Goal: Information Seeking & Learning: Compare options

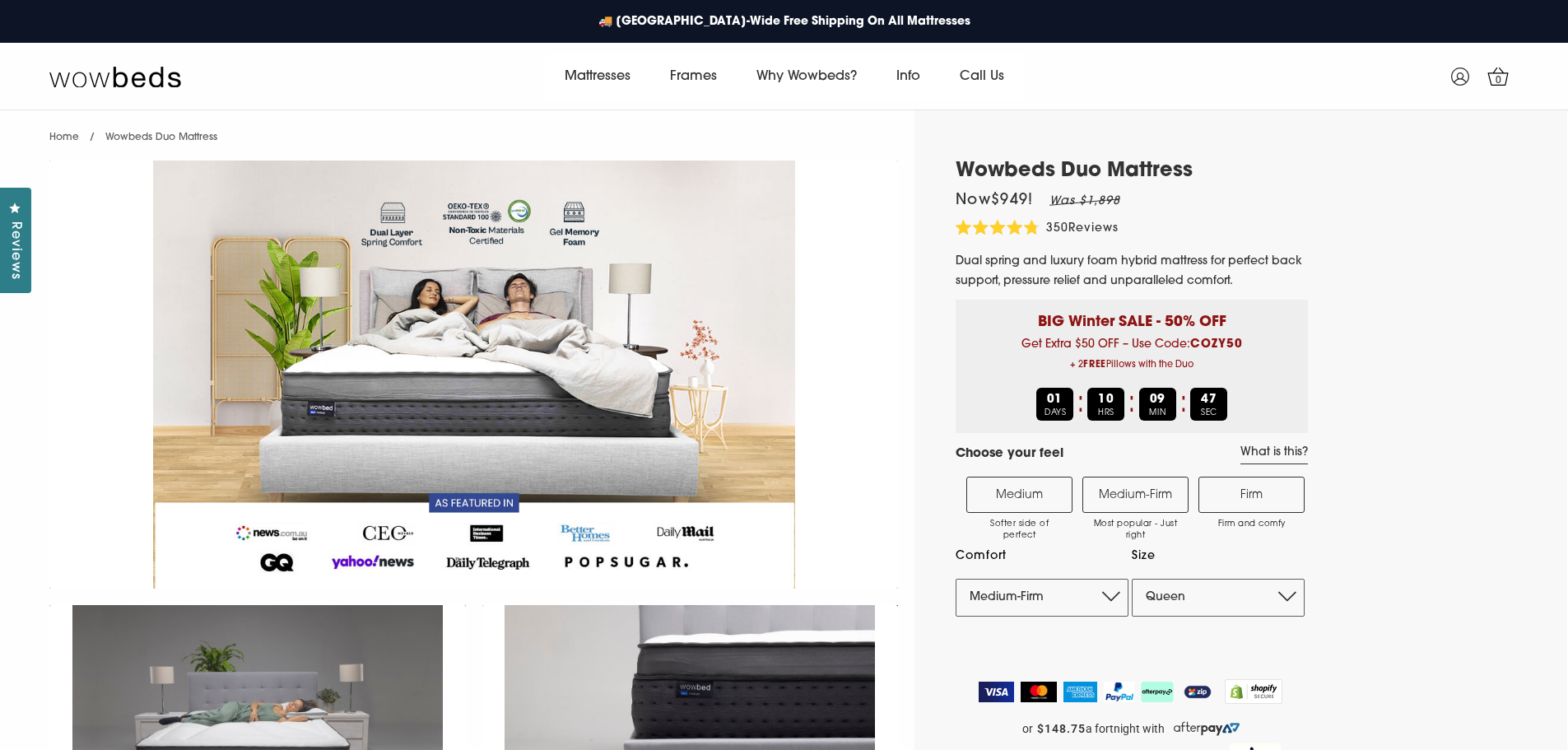
select select "Medium-Firm"
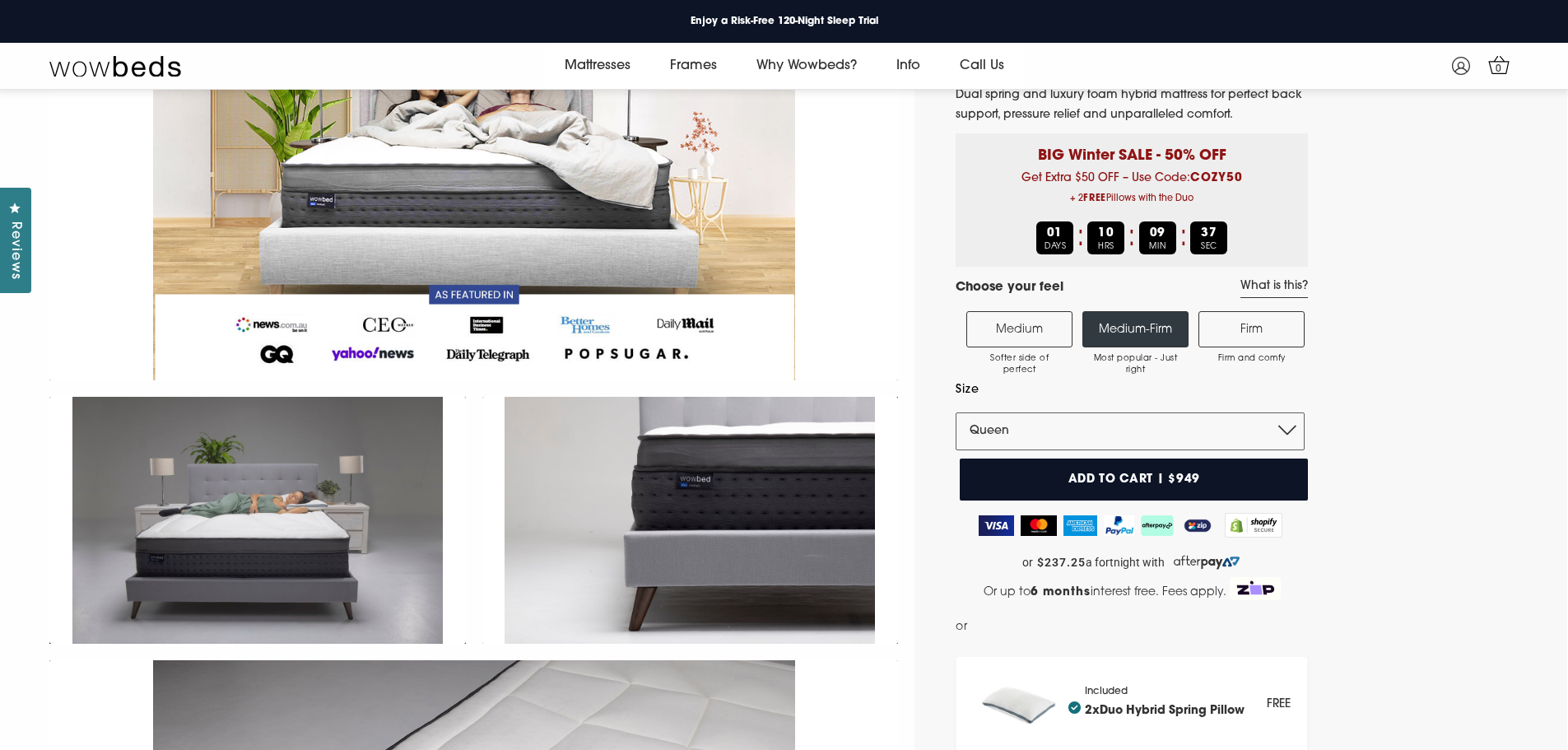
scroll to position [145, 0]
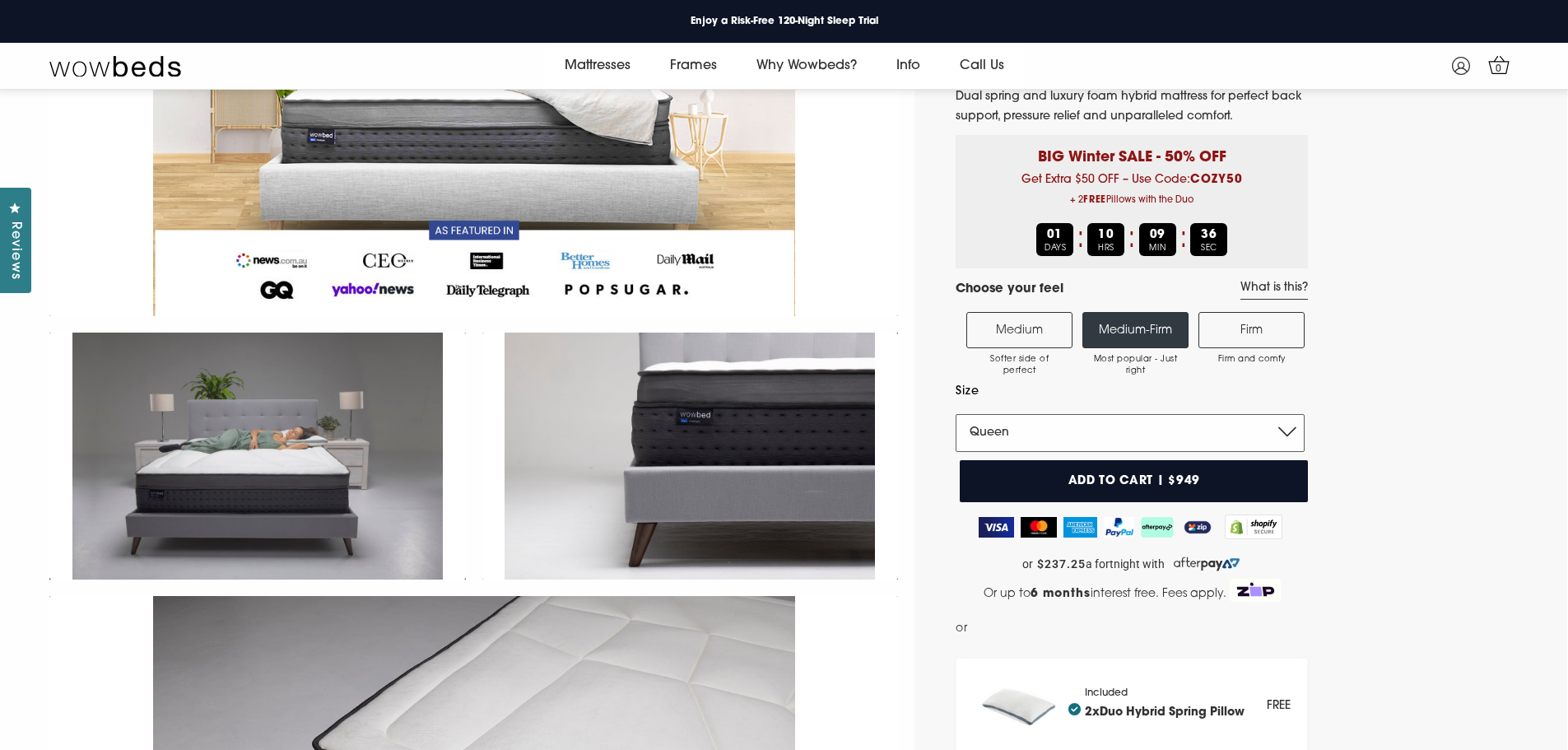
click at [1032, 434] on select "Single King Single Double Queen King" at bounding box center [1130, 433] width 349 height 37
select select "King"
click at [955, 414] on select "Single King Single Double Queen King" at bounding box center [1130, 433] width 349 height 37
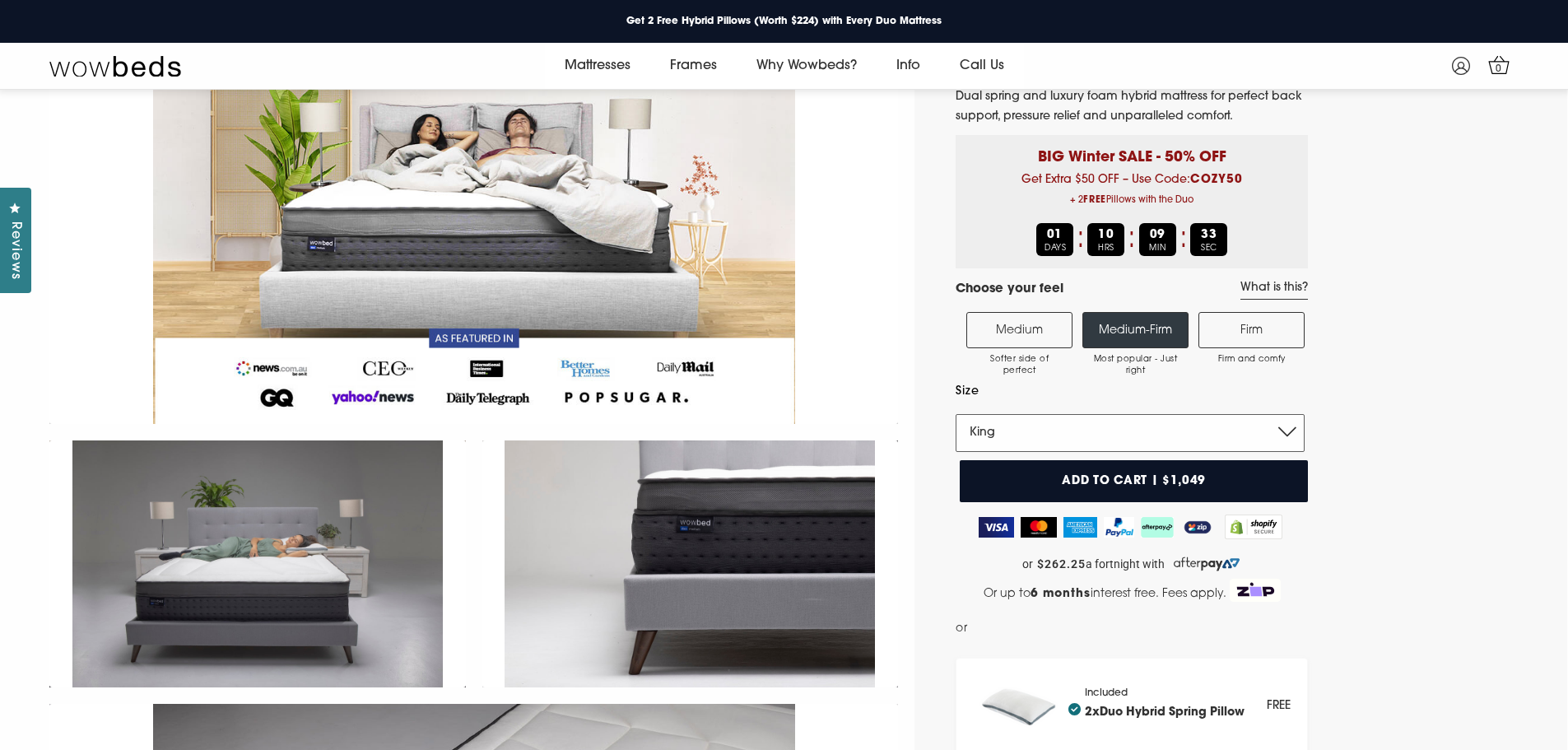
scroll to position [0, 0]
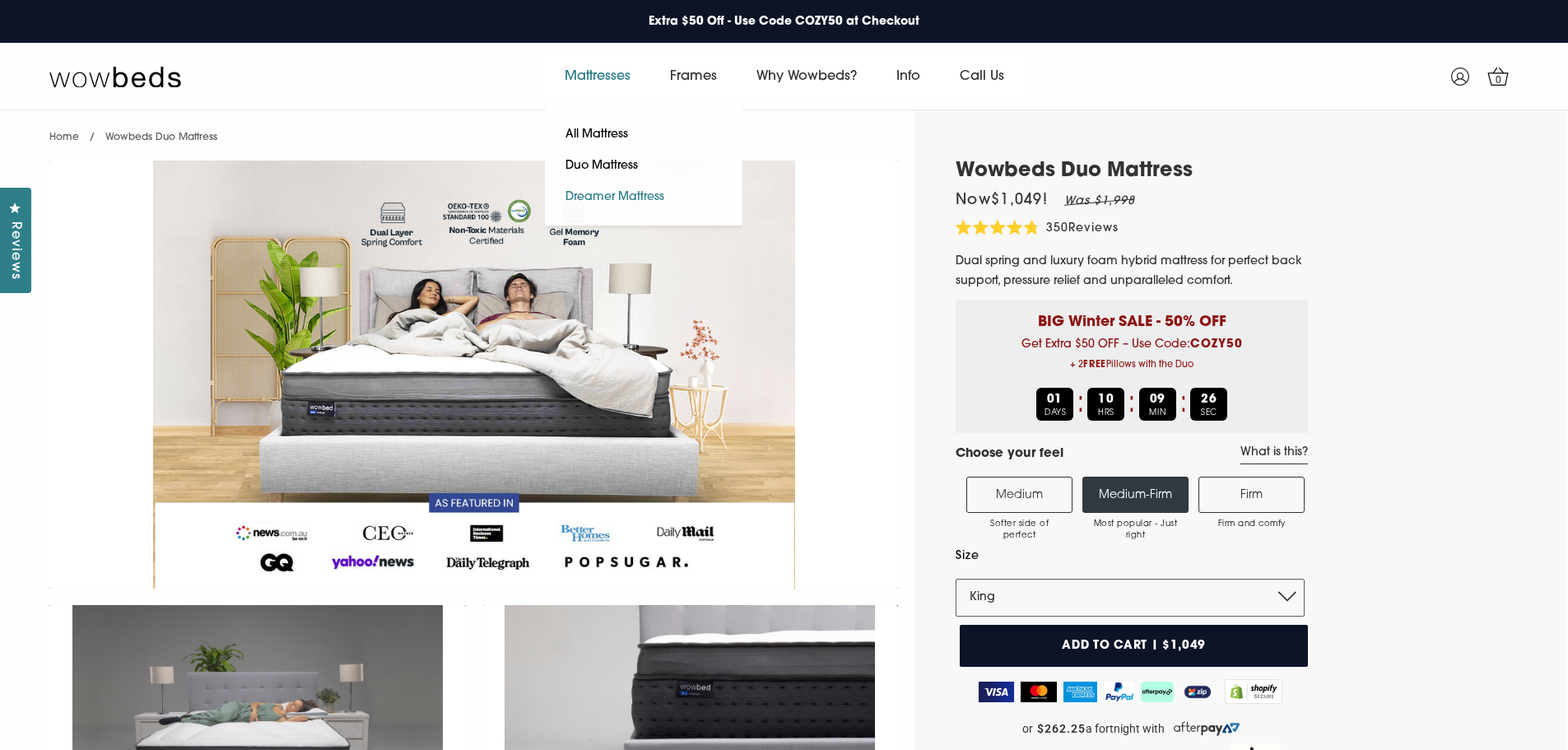
click at [620, 196] on link "Dreamer Mattress" at bounding box center [615, 198] width 140 height 32
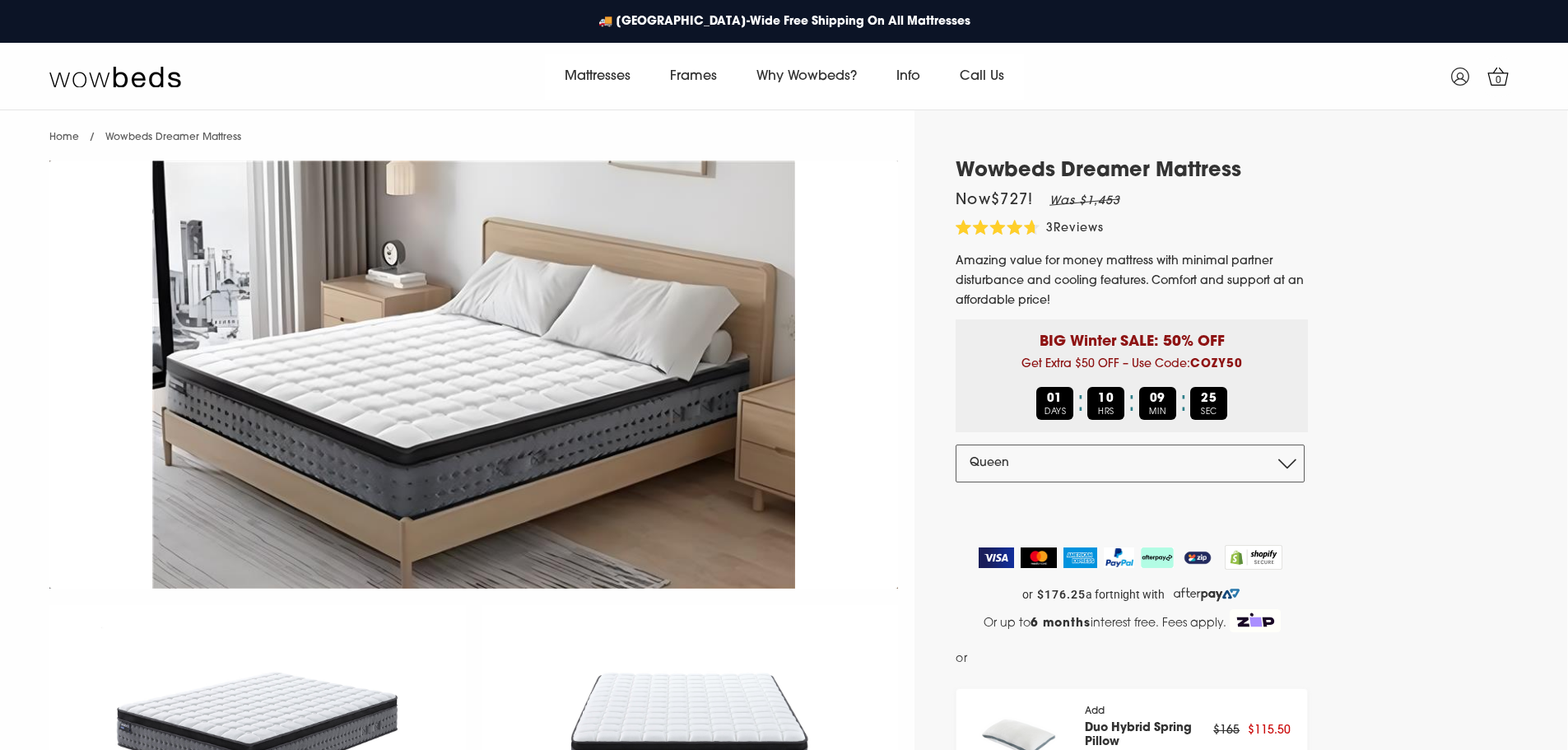
select select "Queen"
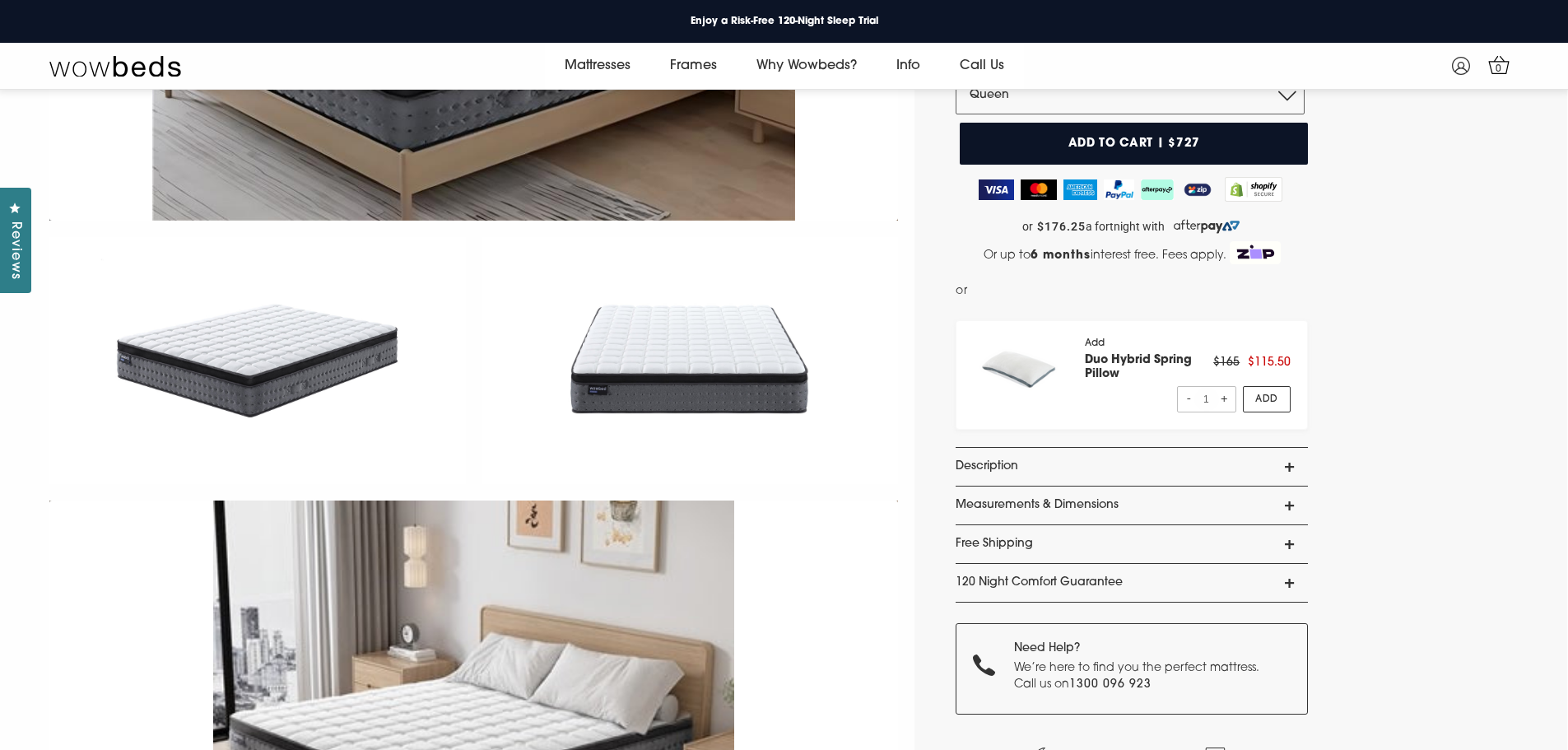
scroll to position [309, 0]
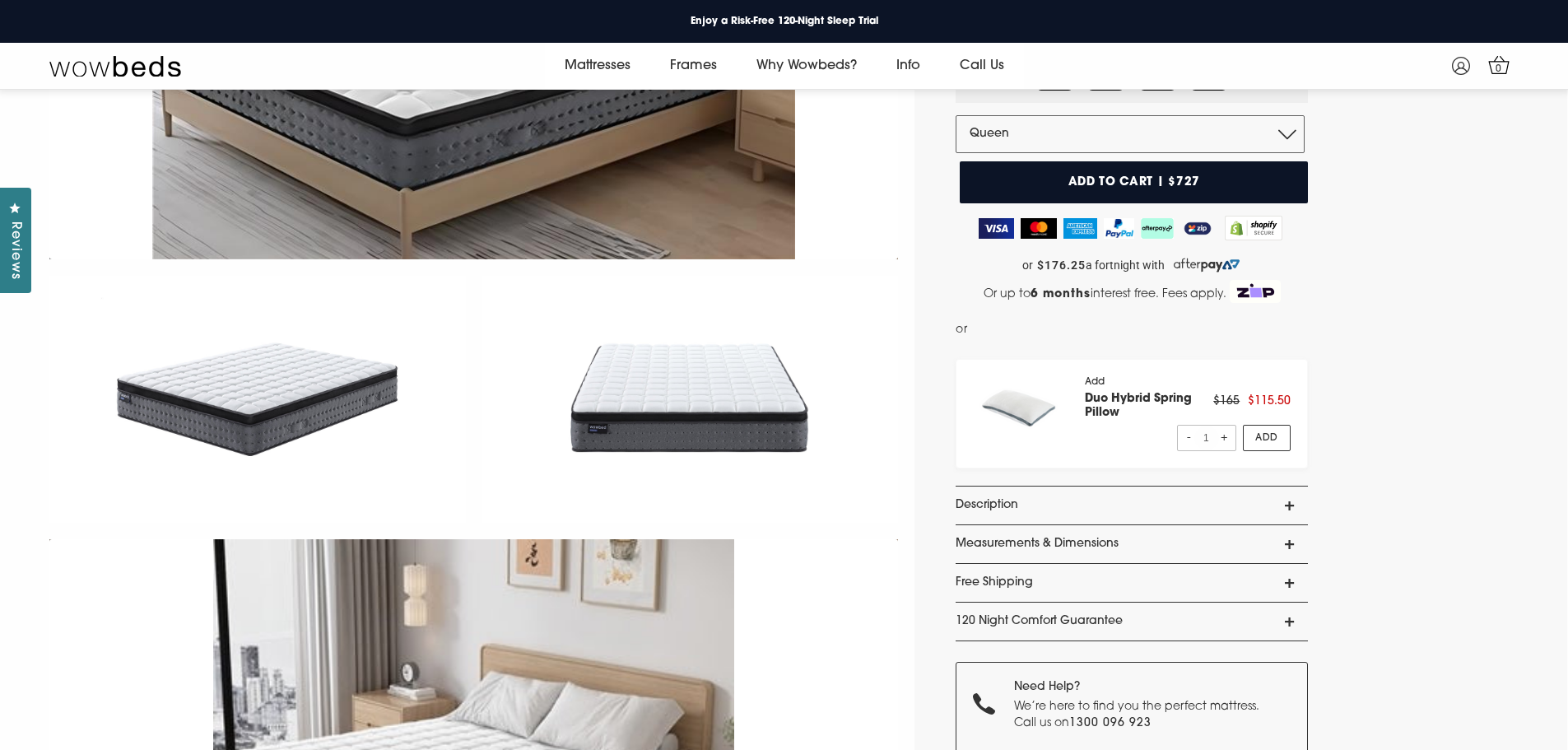
click at [1239, 500] on link "Description" at bounding box center [1132, 506] width 353 height 37
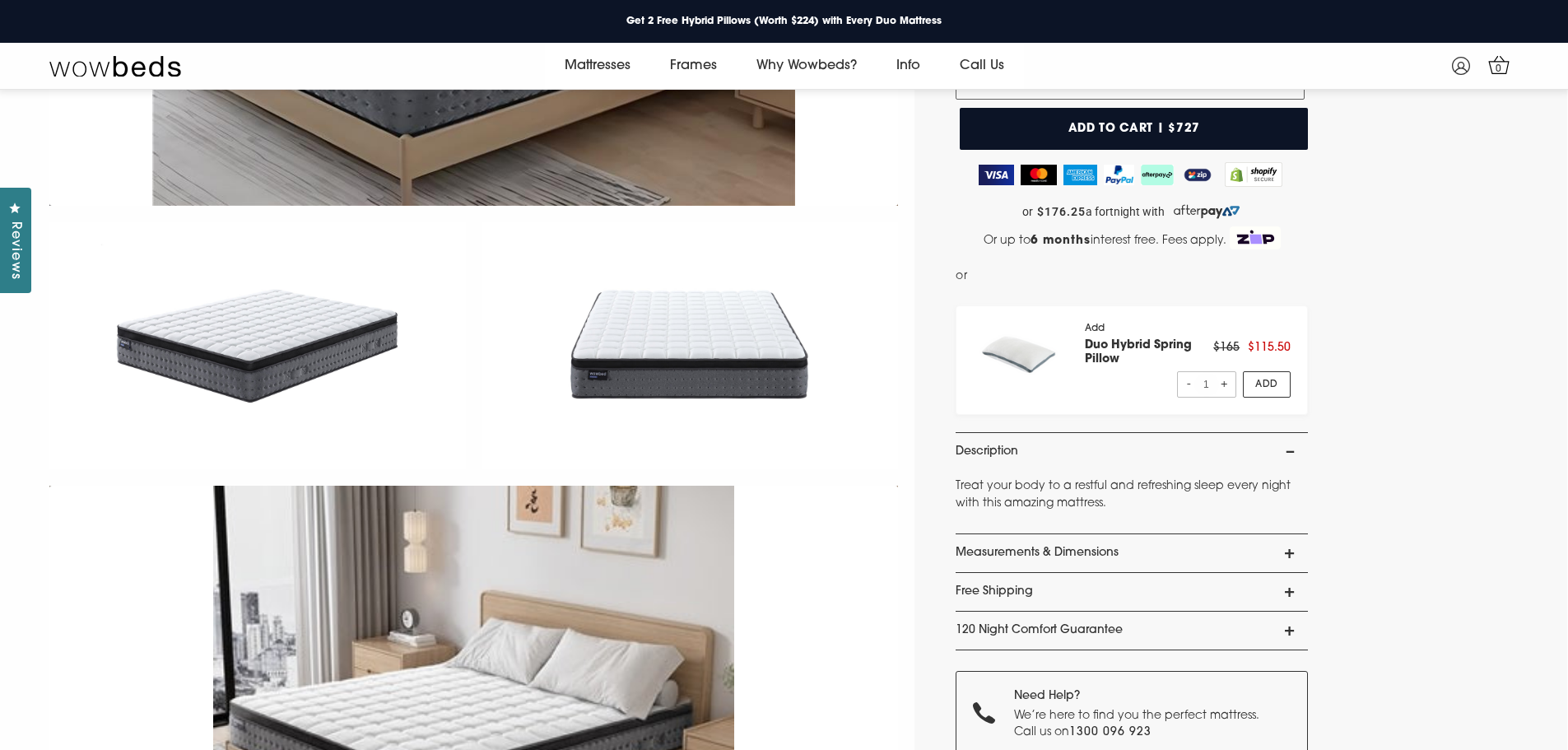
scroll to position [392, 0]
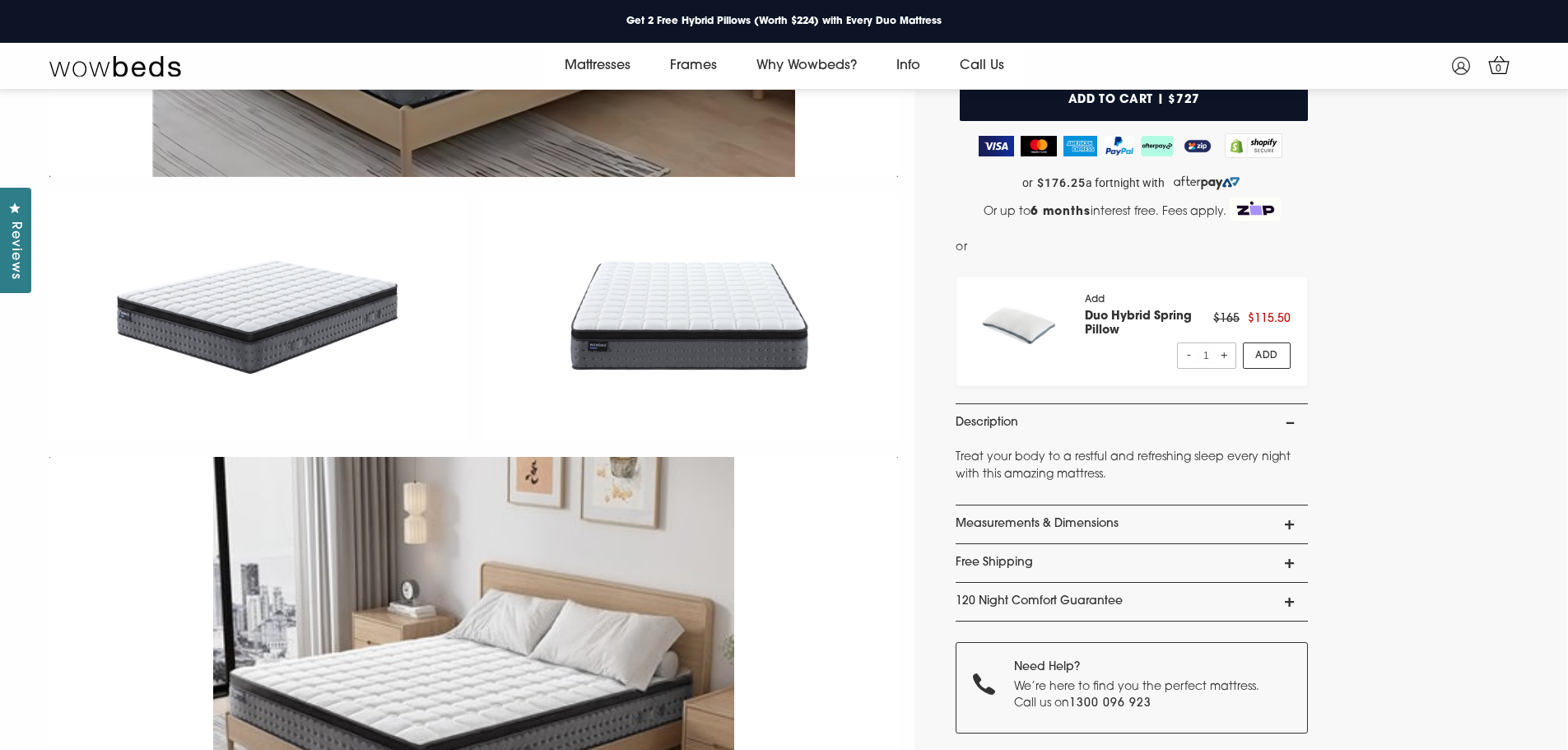
click at [1153, 526] on link "Measurements & Dimensions" at bounding box center [1132, 524] width 353 height 37
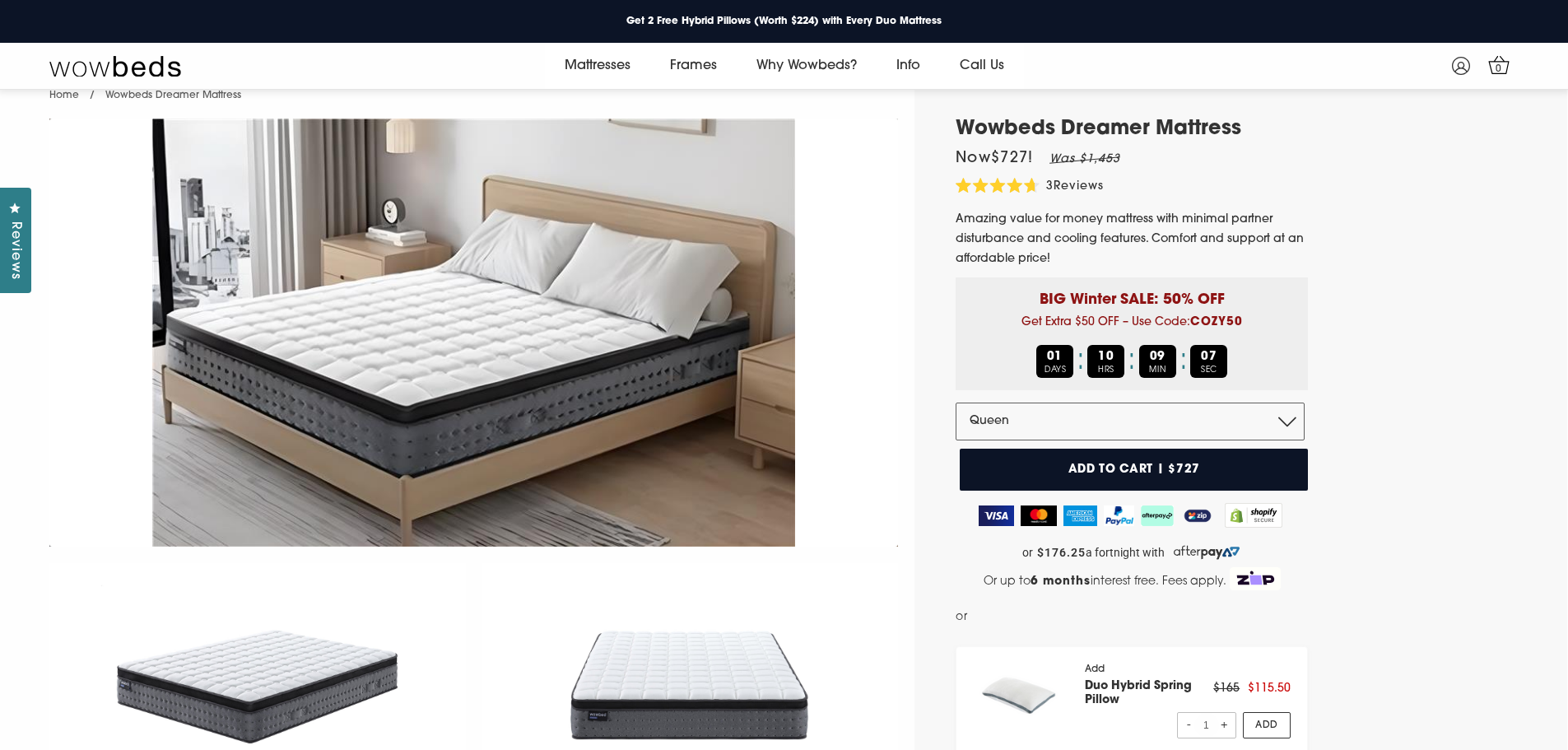
scroll to position [0, 0]
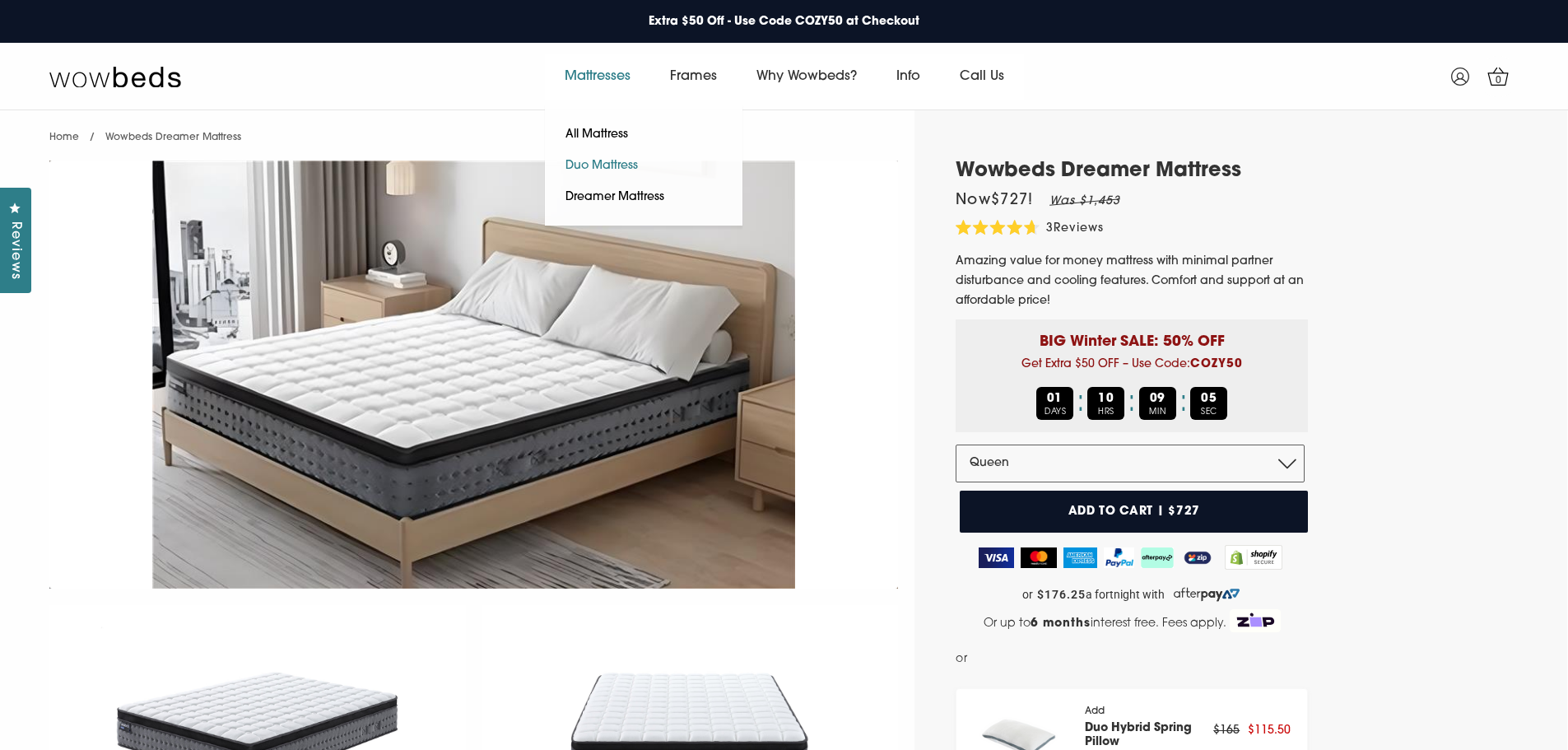
click at [573, 163] on link "Duo Mattress" at bounding box center [601, 167] width 113 height 32
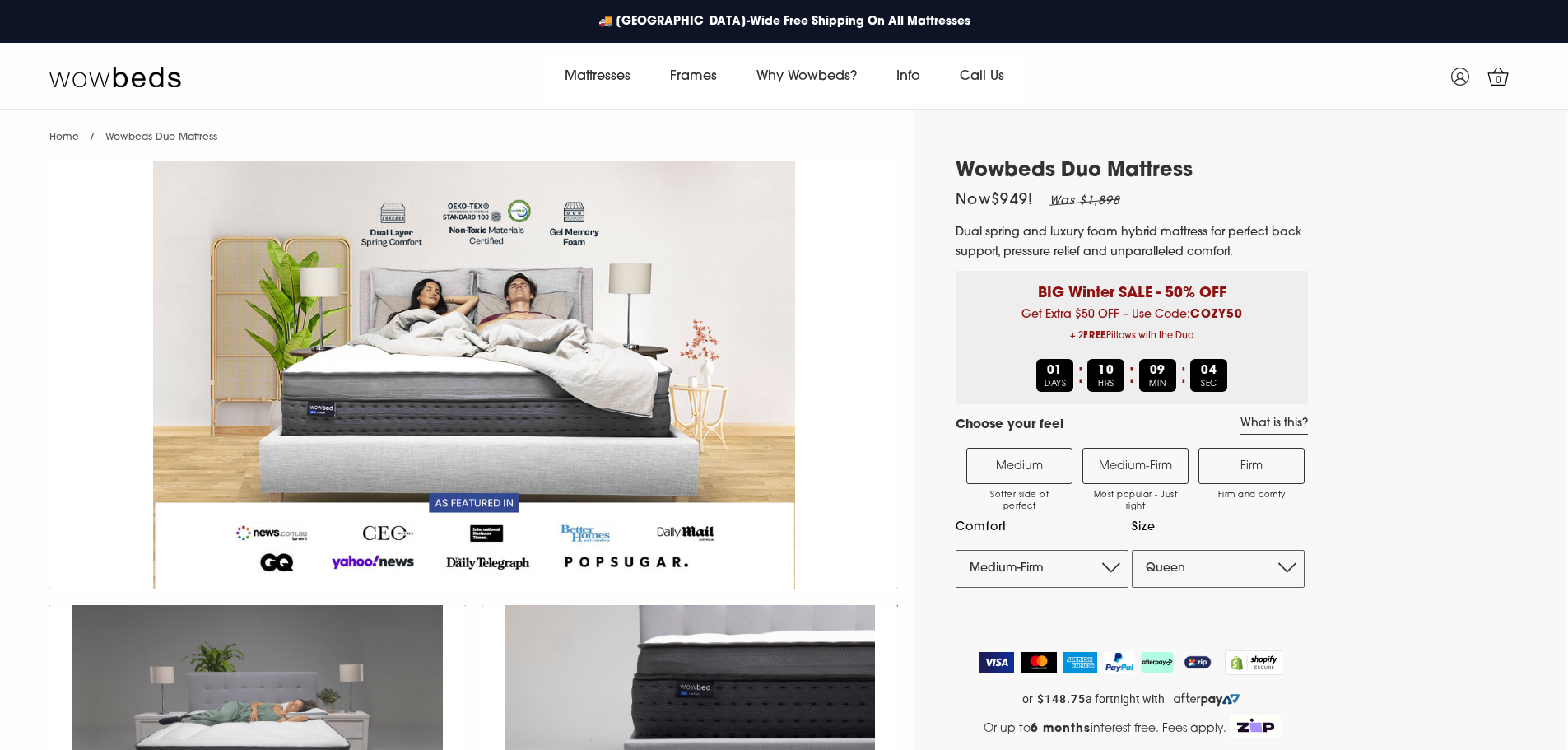
select select "Medium-Firm"
select select "Queen"
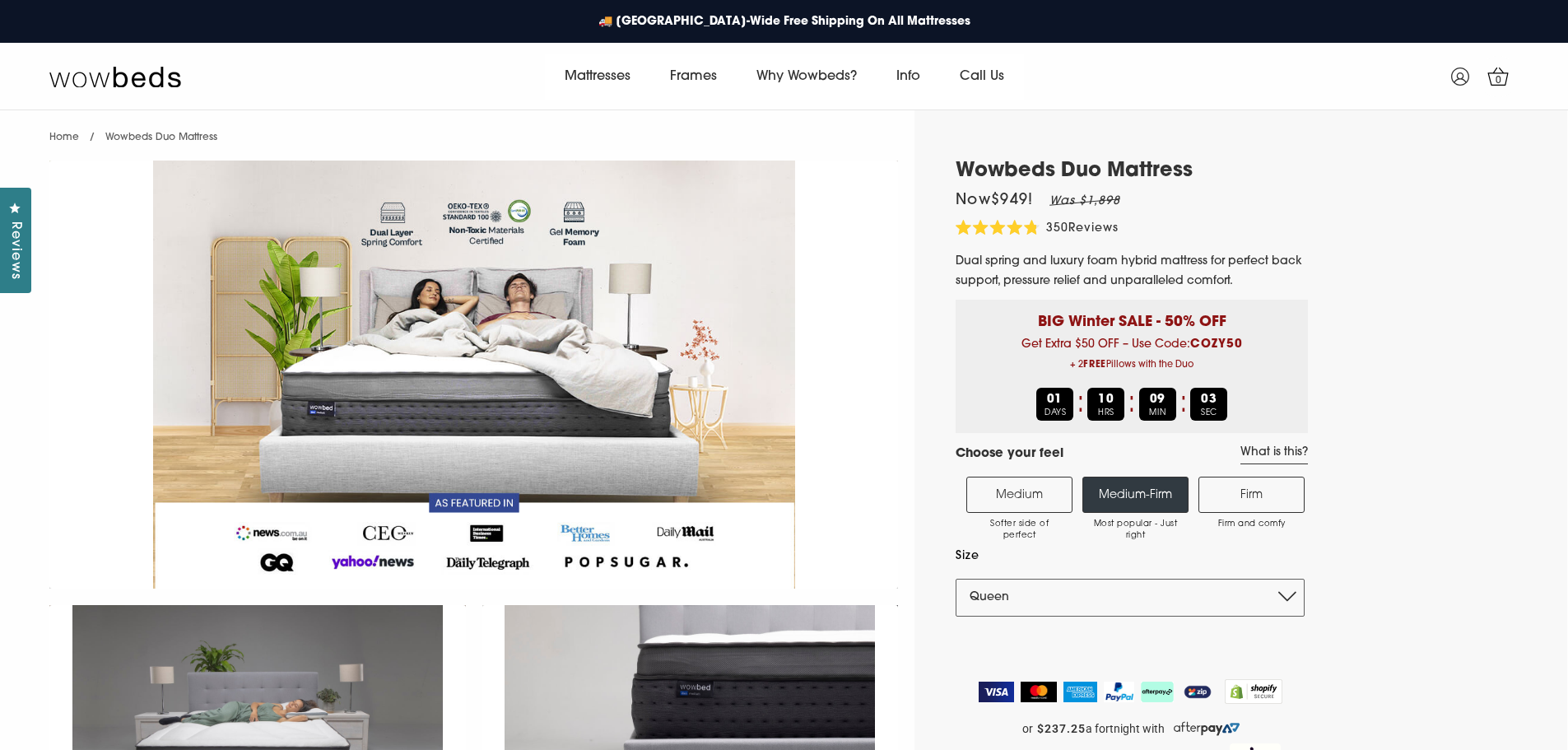
click at [1033, 492] on label "Medium Softer side of perfect" at bounding box center [1019, 495] width 106 height 36
click at [0, 0] on input "Medium Softer side of perfect" at bounding box center [0, 0] width 0 height 0
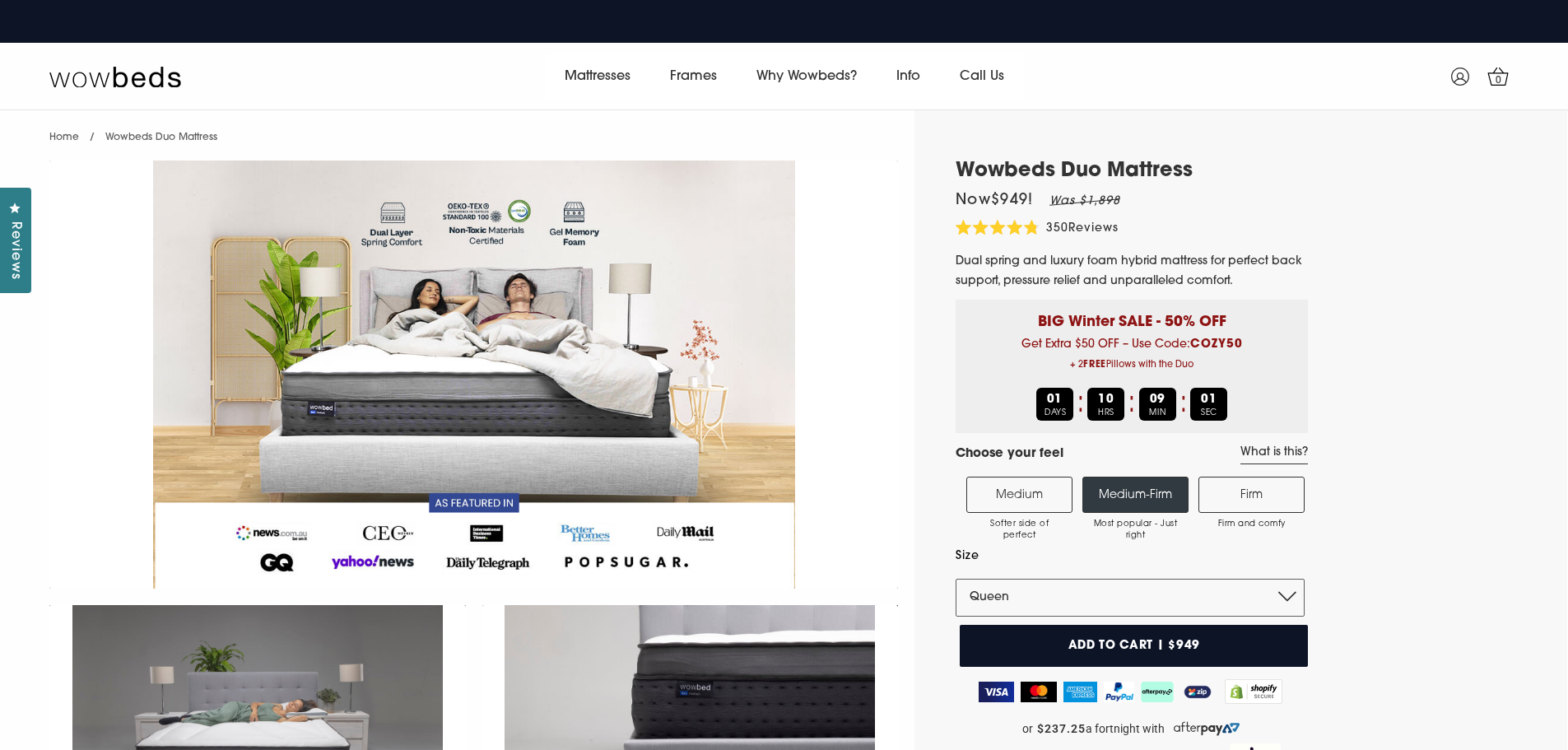
click at [896, 604] on div at bounding box center [690, 728] width 433 height 263
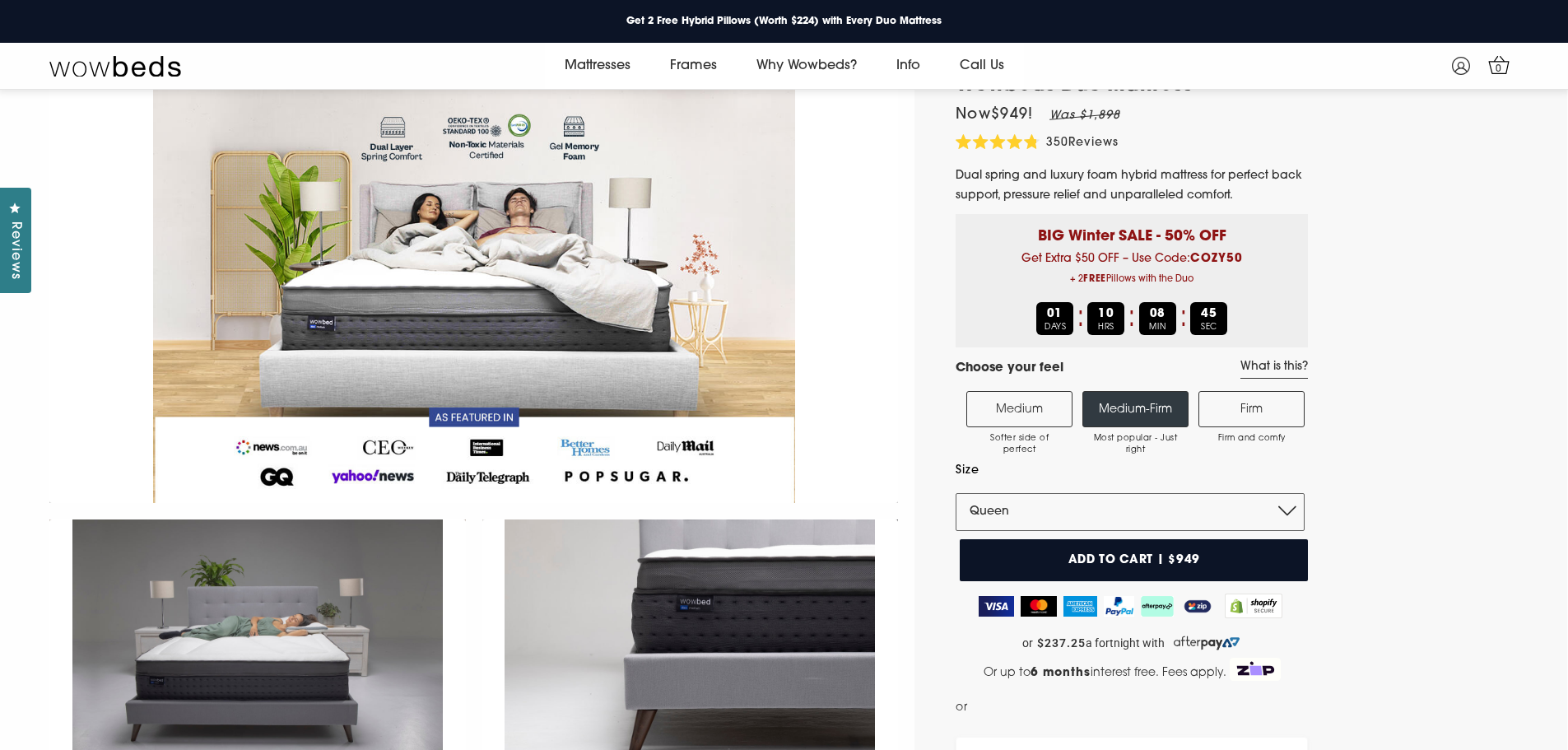
scroll to position [63, 0]
